Goal: Task Accomplishment & Management: Manage account settings

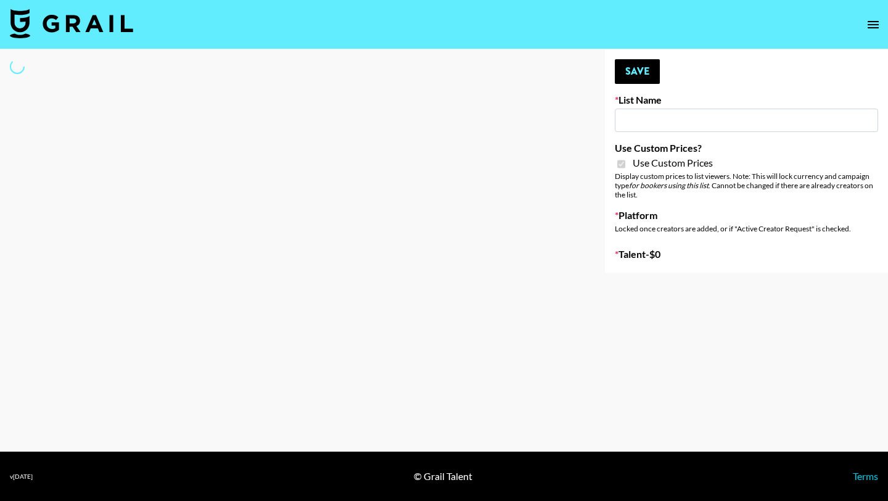
type input "Earth Cure ([DATE])"
checkbox input "true"
select select "Brand"
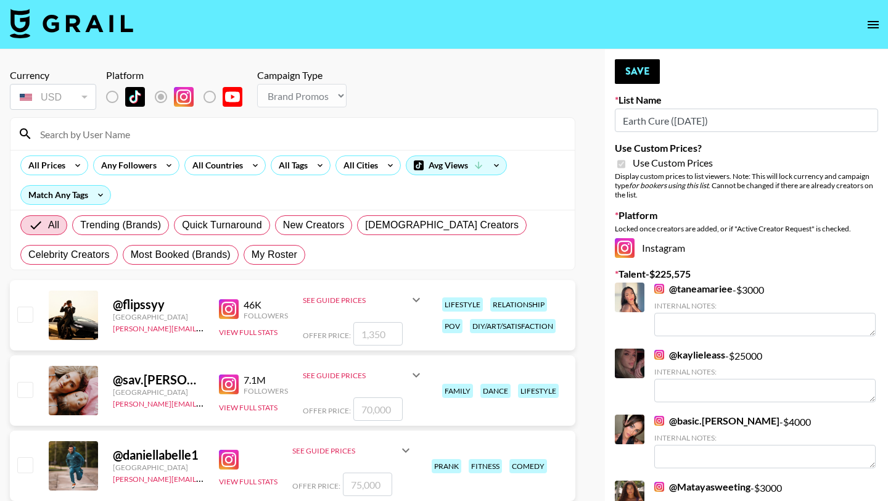
click at [125, 143] on input at bounding box center [300, 134] width 535 height 20
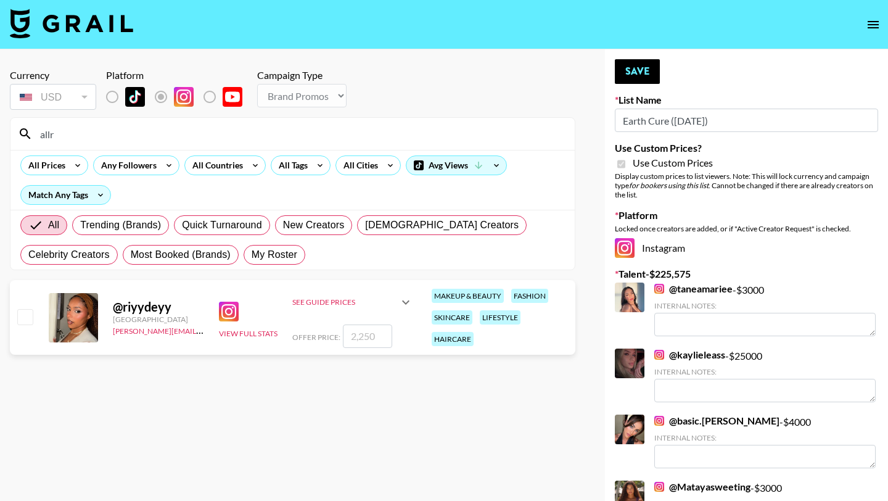
type input "allr"
click at [27, 310] on input "checkbox" at bounding box center [24, 316] width 15 height 15
checkbox input "true"
type input "2250"
click at [638, 68] on button "Save" at bounding box center [637, 71] width 45 height 25
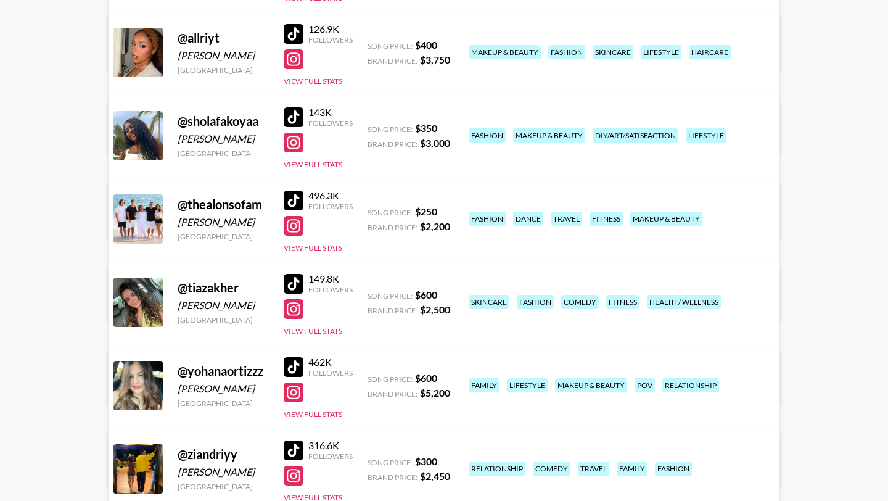
scroll to position [258, 0]
click at [330, 246] on button "View Full Stats" at bounding box center [313, 247] width 59 height 9
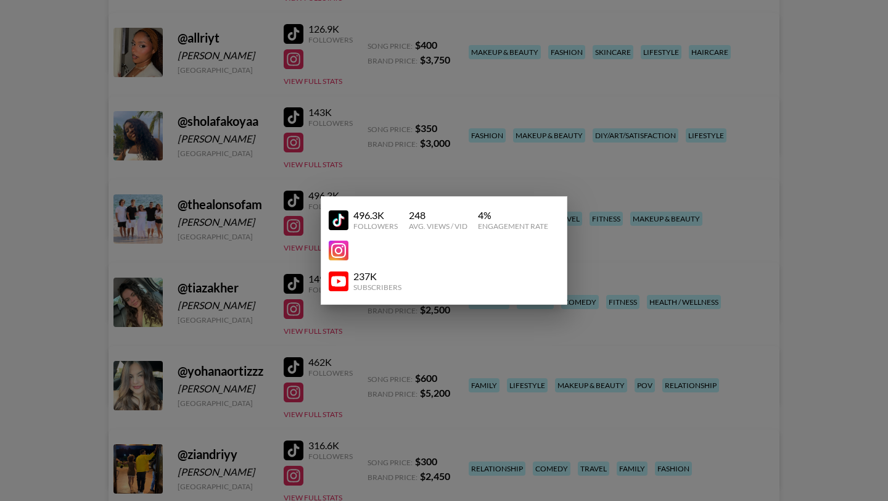
click at [307, 250] on div at bounding box center [444, 250] width 888 height 501
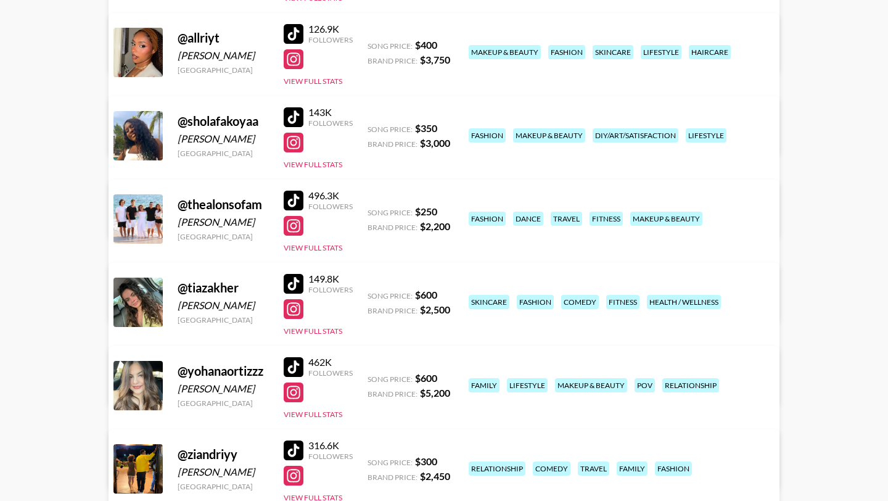
click at [448, 294] on link "View/Edit Details" at bounding box center [290, 300] width 318 height 12
click at [291, 312] on div at bounding box center [294, 309] width 20 height 20
click at [297, 284] on div at bounding box center [294, 284] width 20 height 20
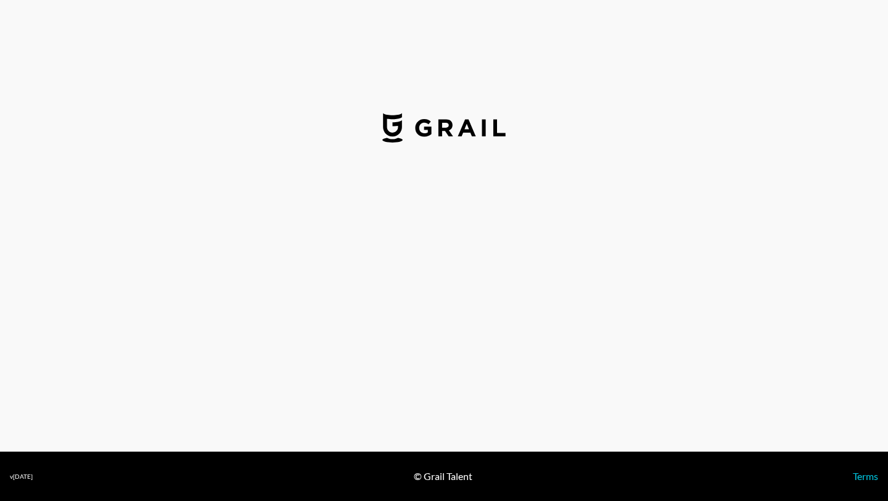
select select "USD"
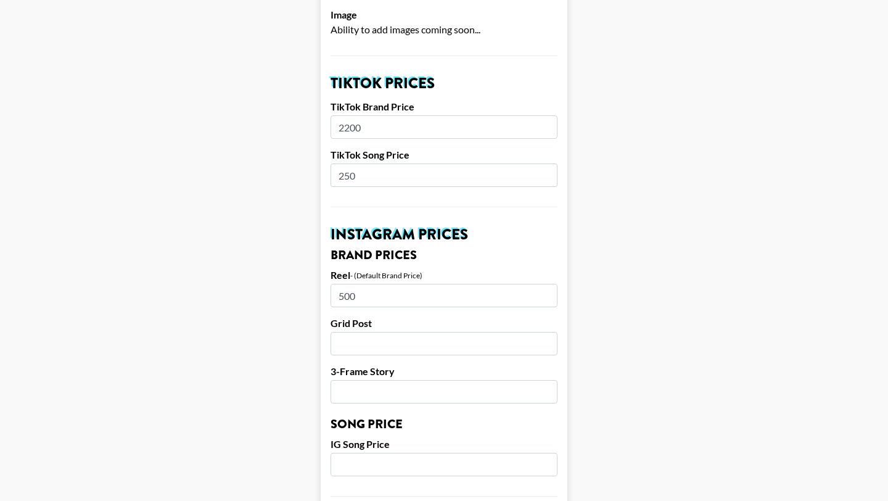
scroll to position [414, 0]
